Goal: Information Seeking & Learning: Check status

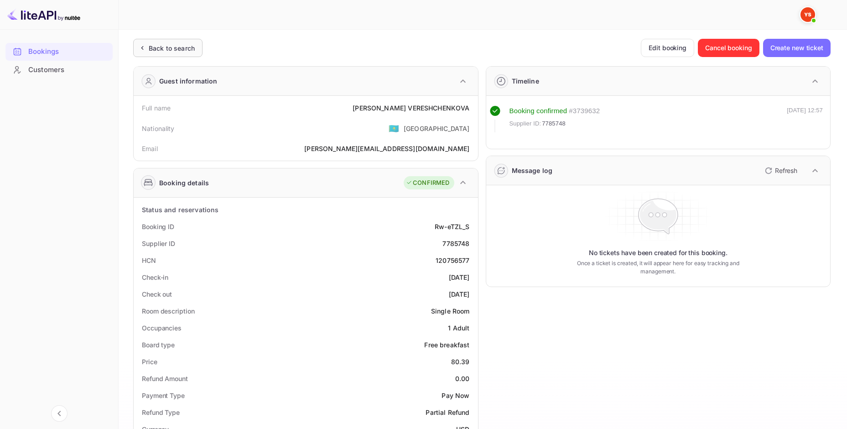
click at [169, 52] on div "Back to search" at bounding box center [172, 48] width 46 height 10
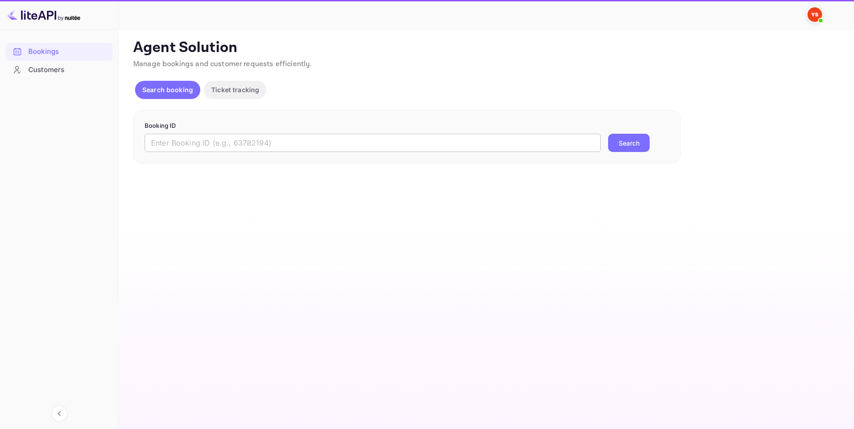
click at [270, 142] on input "text" at bounding box center [373, 143] width 456 height 18
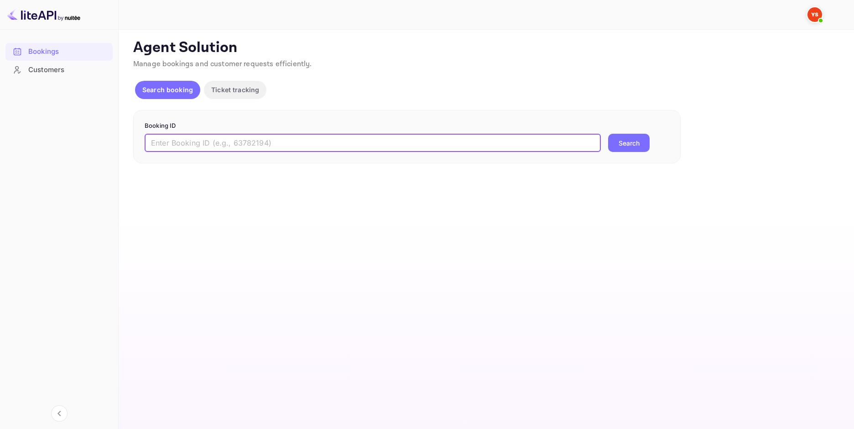
paste input "9371340"
type input "9371340"
click at [625, 146] on button "Search" at bounding box center [629, 143] width 42 height 18
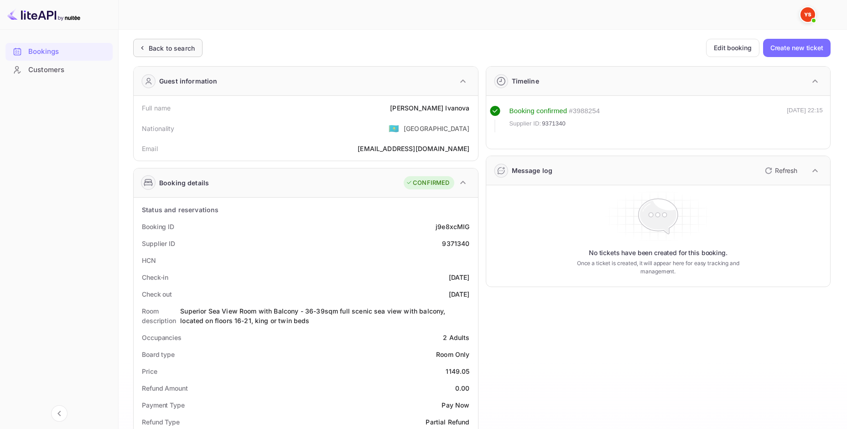
click at [167, 48] on div "Back to search" at bounding box center [172, 48] width 46 height 10
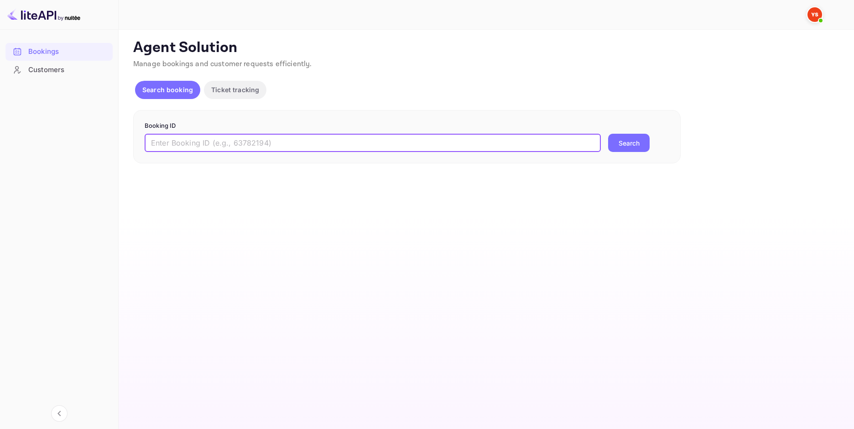
click at [268, 141] on input "text" at bounding box center [373, 143] width 456 height 18
paste input "9505102"
type input "9505102"
click at [634, 141] on button "Search" at bounding box center [629, 143] width 42 height 18
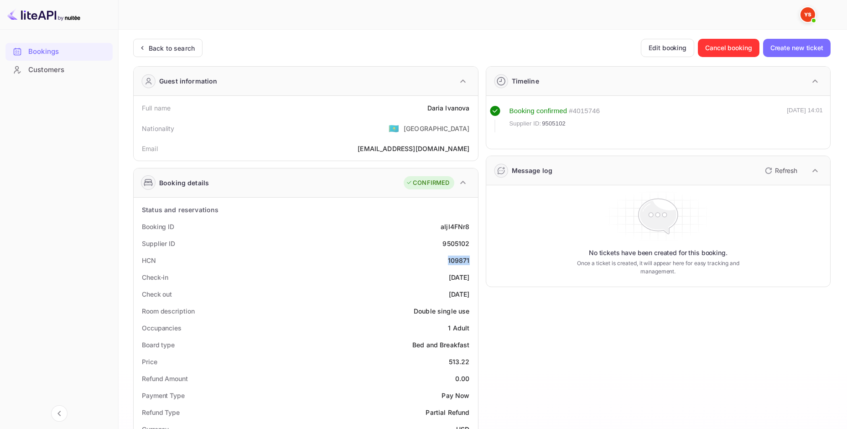
drag, startPoint x: 457, startPoint y: 259, endPoint x: 475, endPoint y: 260, distance: 18.7
